Goal: Find contact information: Find contact information

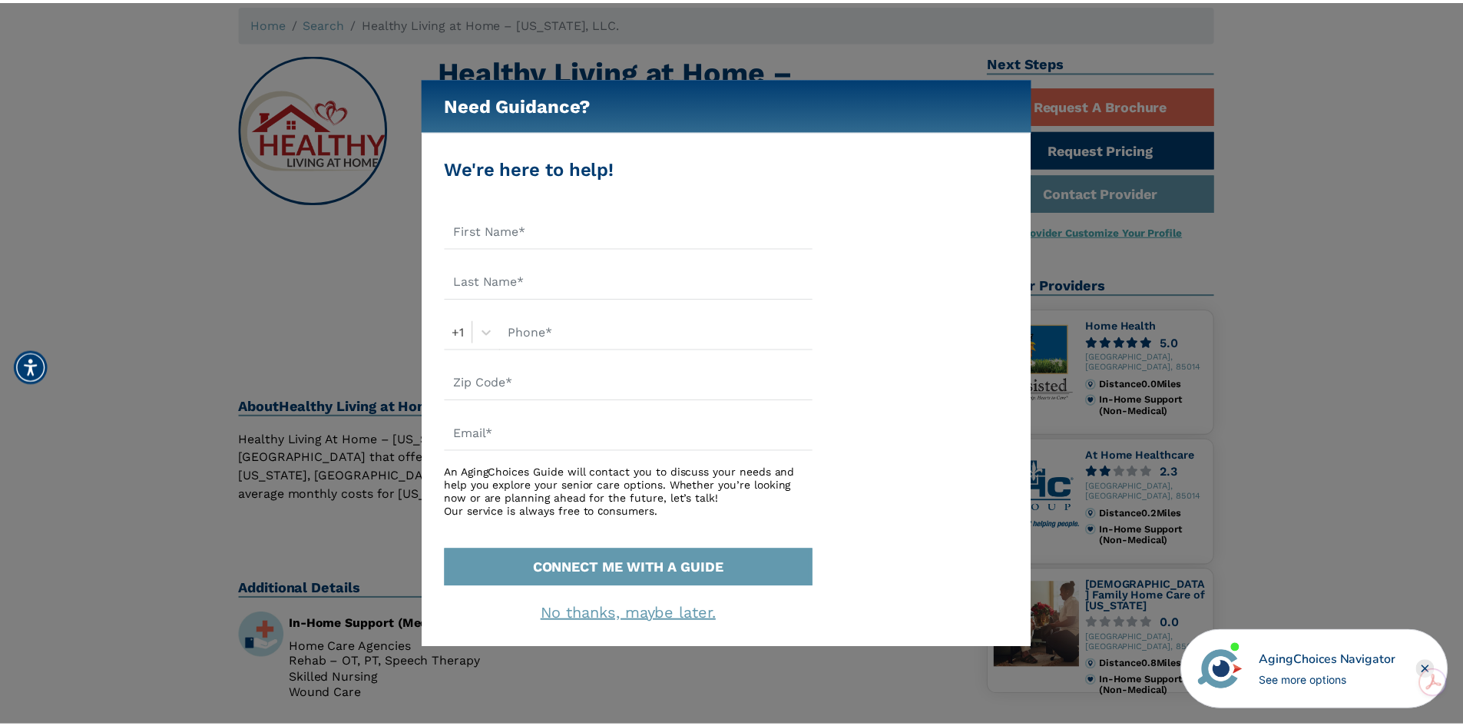
scroll to position [77, 0]
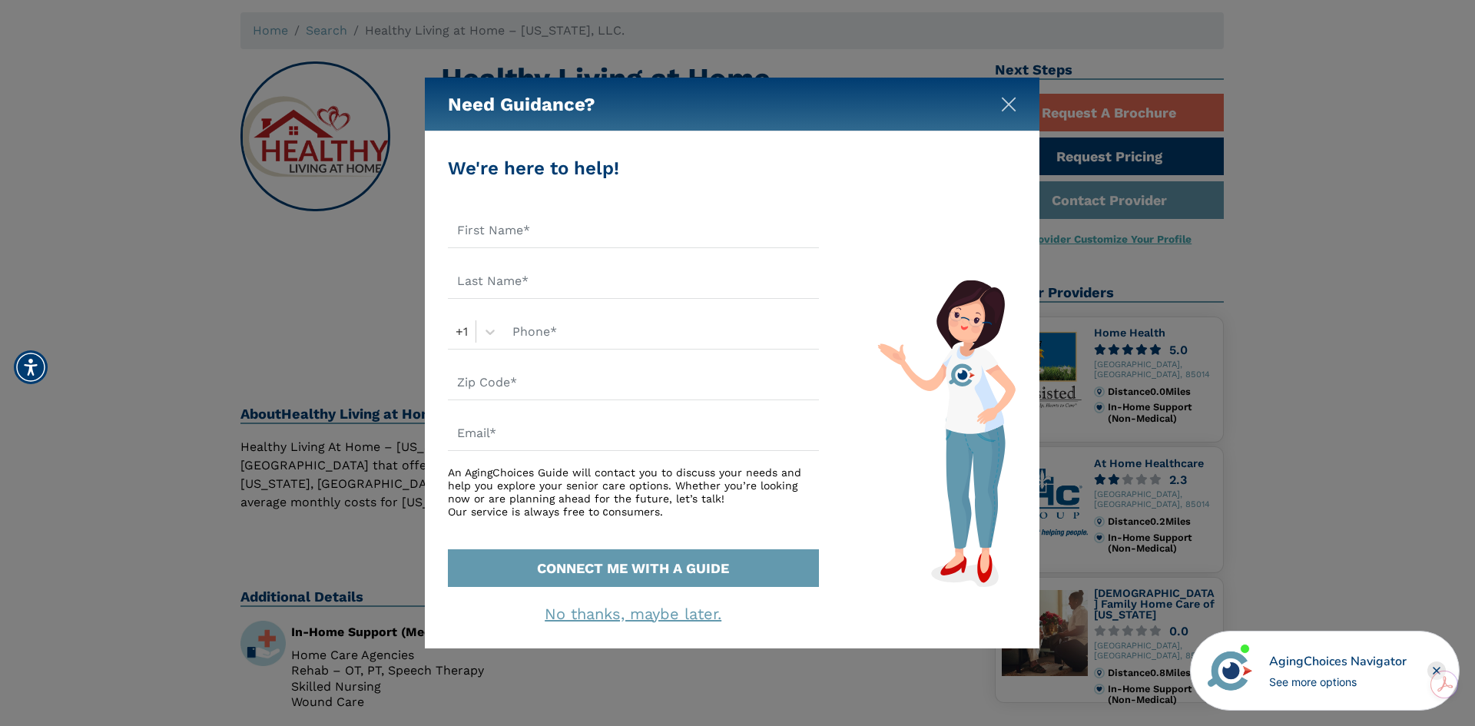
click at [1010, 105] on img "Close" at bounding box center [1008, 104] width 15 height 15
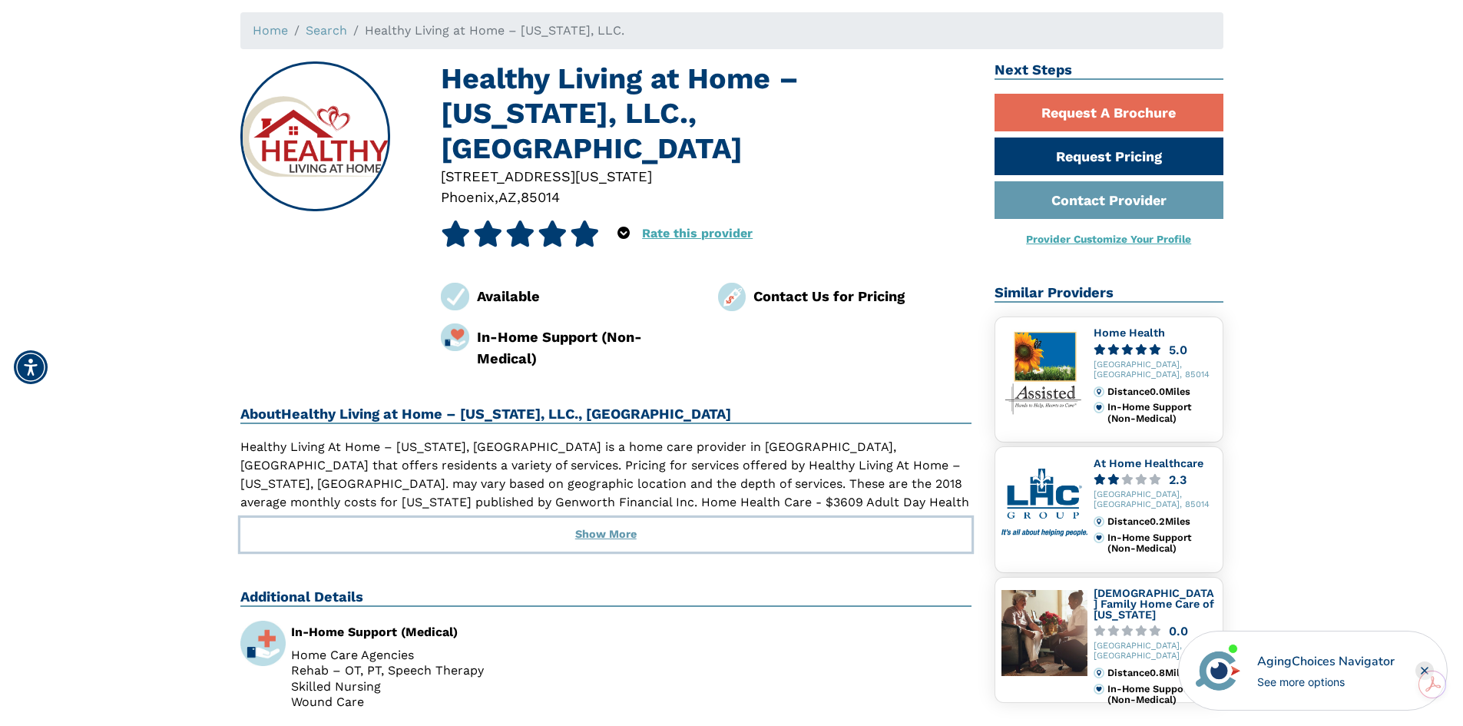
click at [599, 518] on button "Show More" at bounding box center [606, 535] width 732 height 34
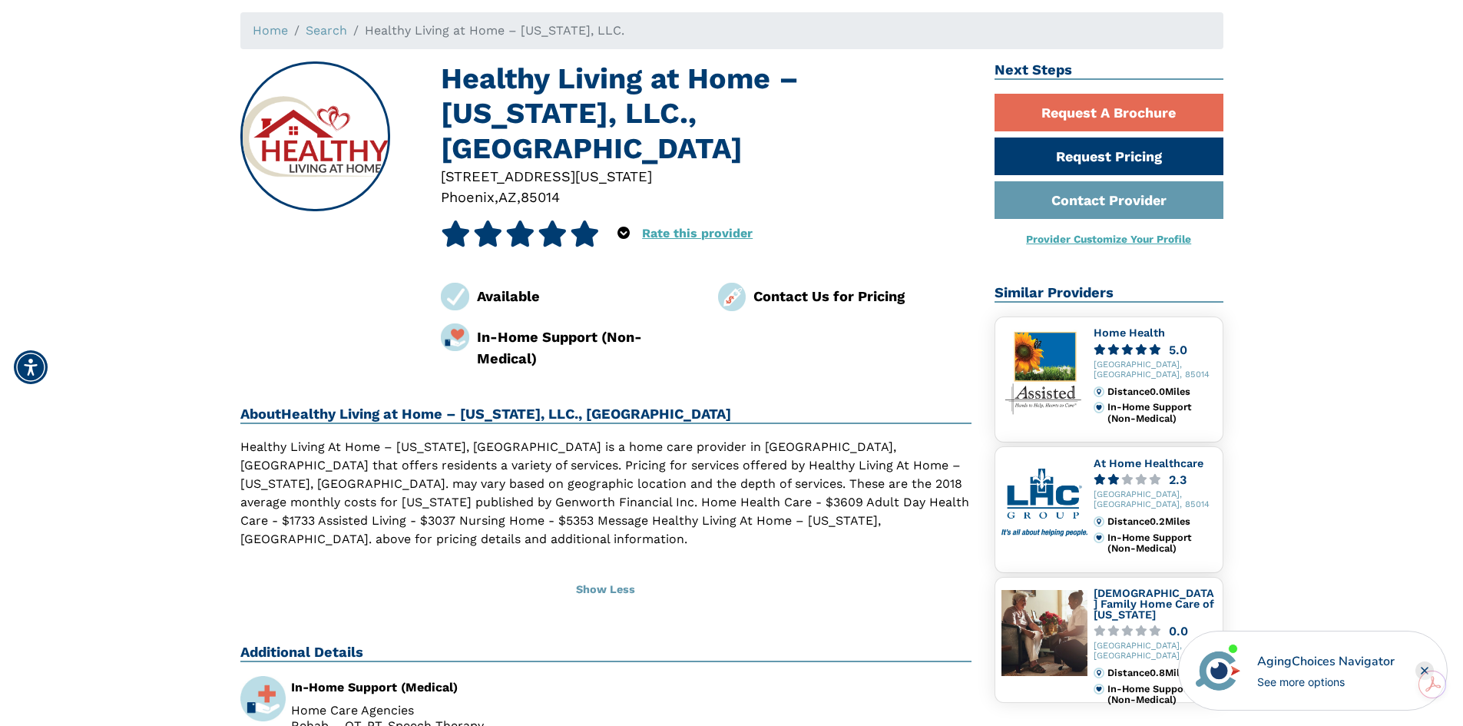
click at [807, 286] on div "Contact Us for Pricing" at bounding box center [863, 296] width 218 height 21
click at [732, 283] on img at bounding box center [732, 297] width 28 height 28
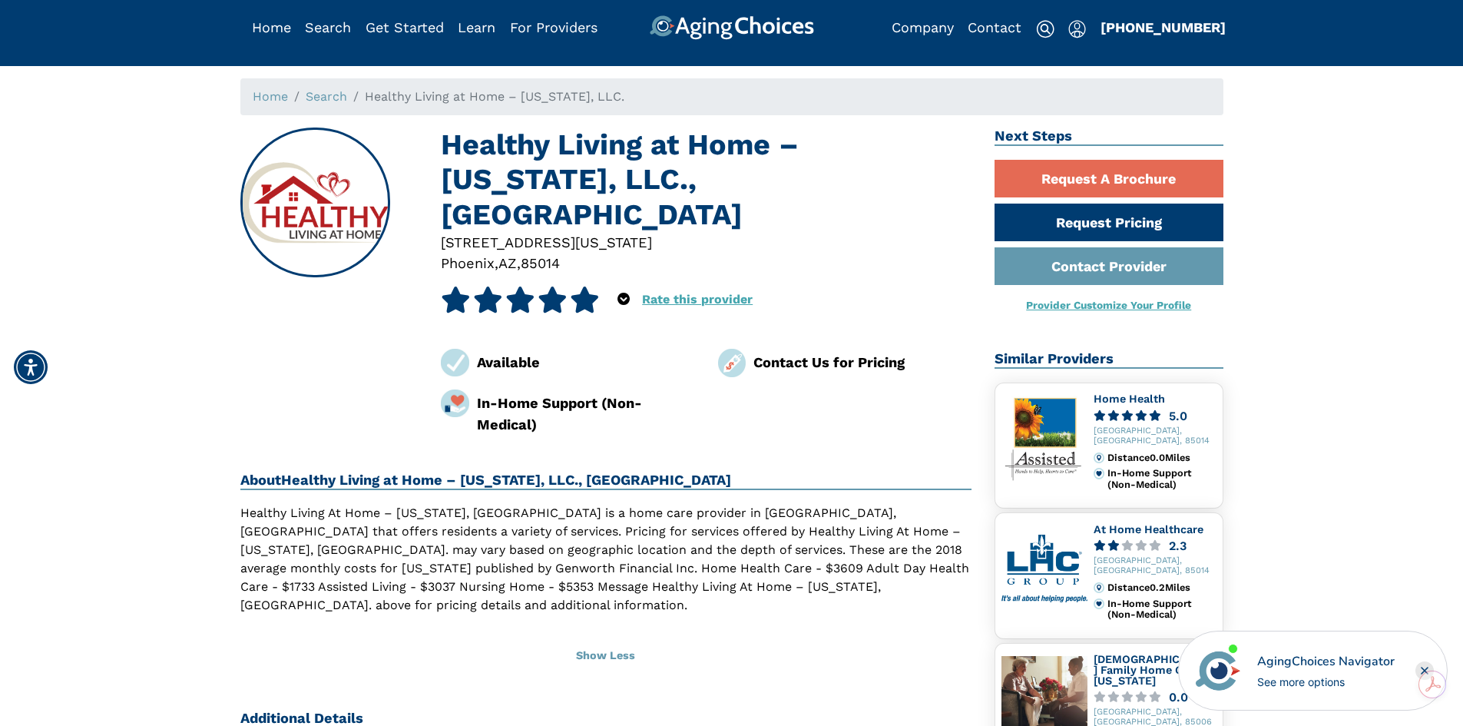
scroll to position [0, 0]
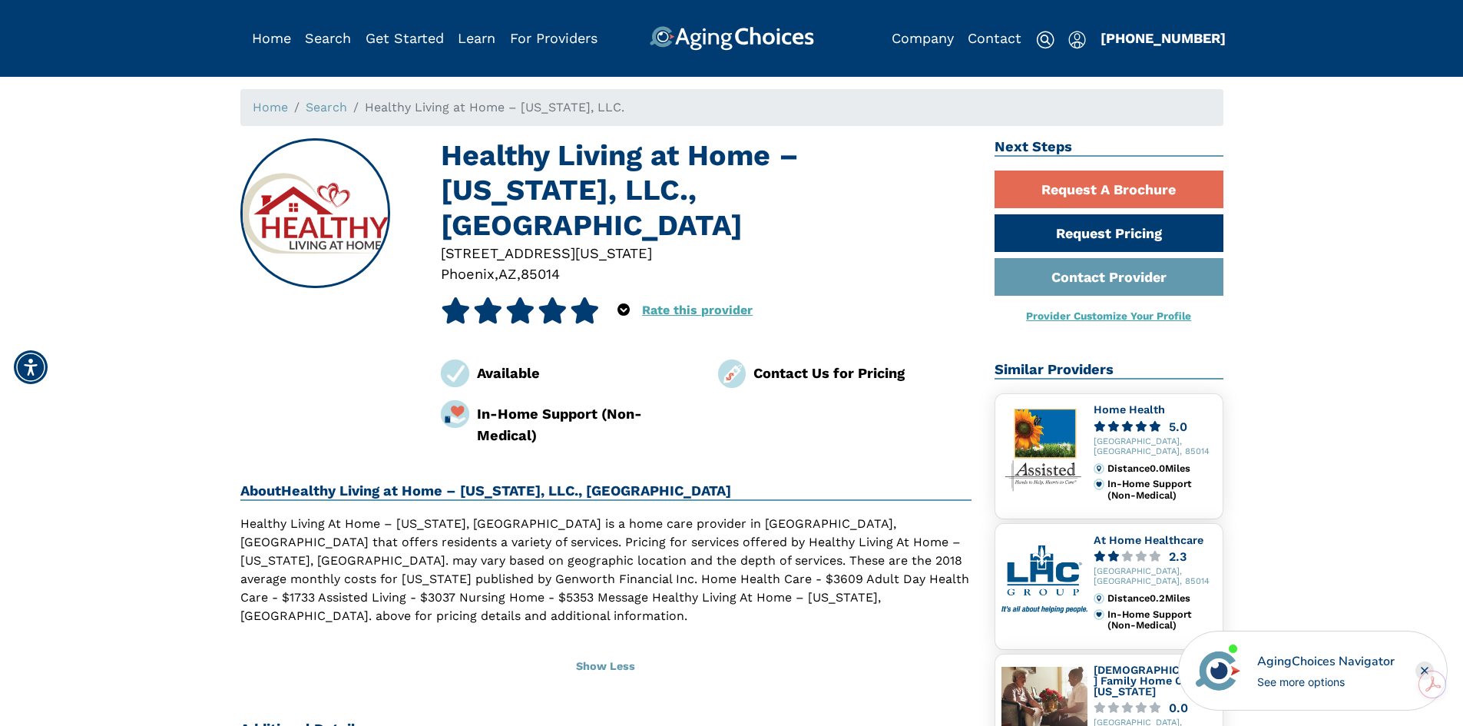
click at [875, 363] on div "Contact Us for Pricing" at bounding box center [863, 373] width 218 height 21
click at [874, 363] on div "Contact Us for Pricing" at bounding box center [863, 373] width 218 height 21
click at [863, 363] on div "Contact Us for Pricing" at bounding box center [863, 373] width 218 height 21
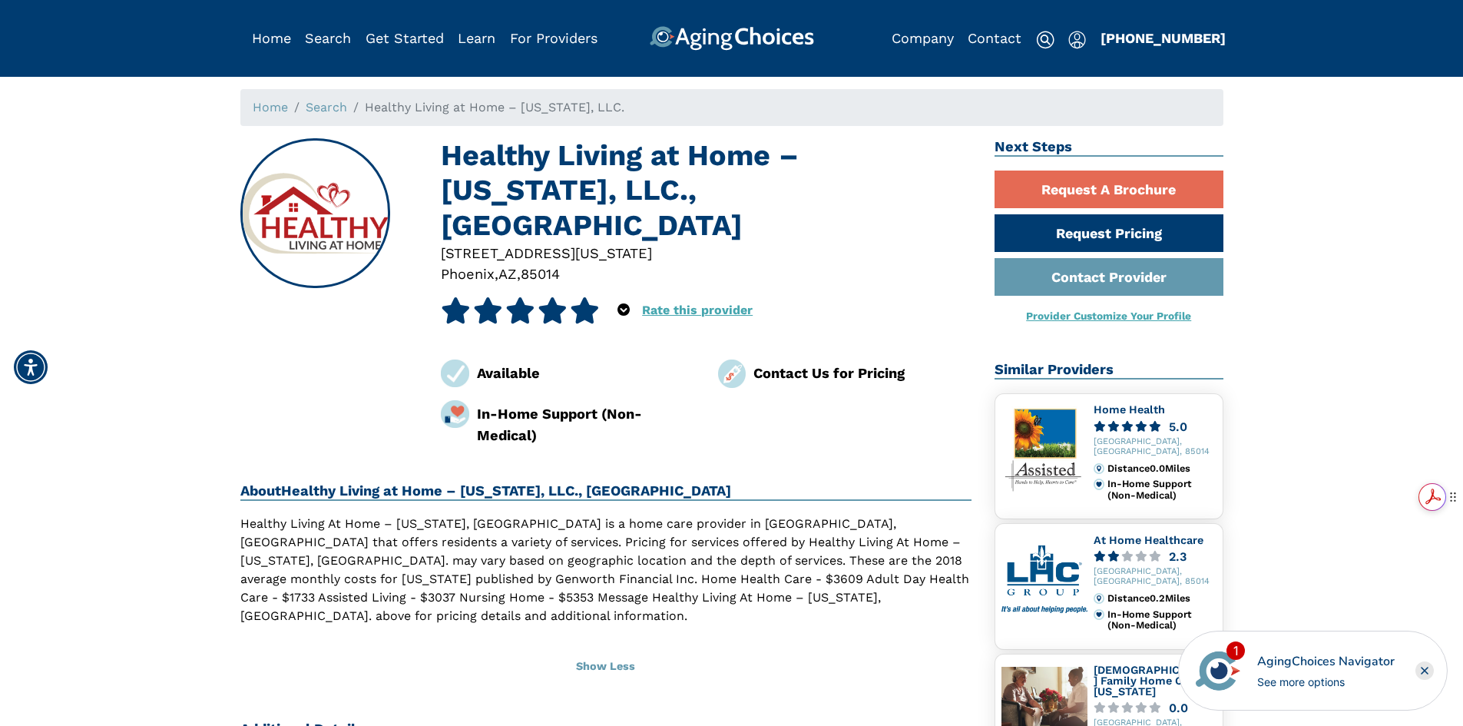
drag, startPoint x: 1440, startPoint y: 464, endPoint x: 1447, endPoint y: 501, distance: 37.5
click at [1446, 502] on html at bounding box center [1432, 497] width 25 height 26
click at [1423, 669] on rect "Close" at bounding box center [1425, 670] width 18 height 18
click at [1416, 674] on img at bounding box center [1407, 671] width 52 height 52
